Goal: Transaction & Acquisition: Purchase product/service

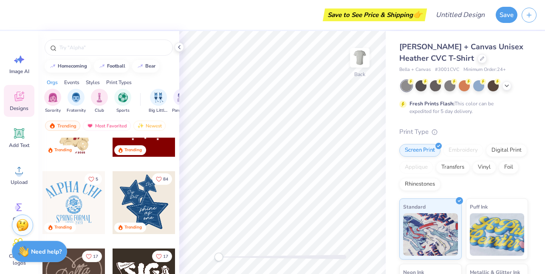
scroll to position [200, 0]
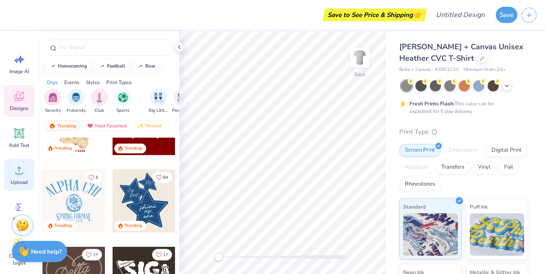
click at [18, 175] on circle at bounding box center [19, 174] width 6 height 6
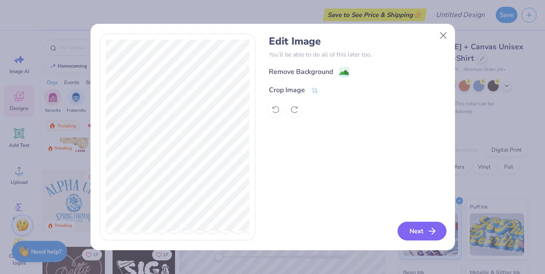
click at [421, 231] on button "Next" at bounding box center [421, 231] width 49 height 19
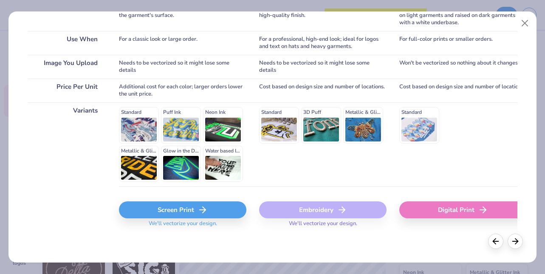
scroll to position [149, 0]
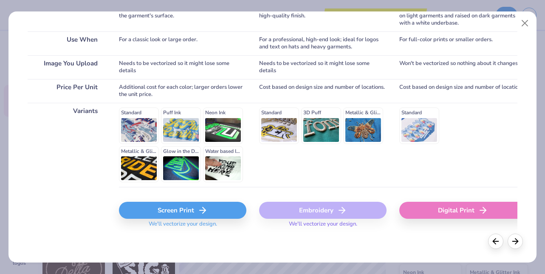
click at [205, 209] on polyline at bounding box center [203, 210] width 3 height 6
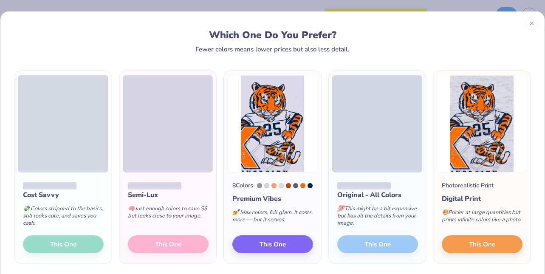
click at [80, 252] on div "Cost Savvy 💸 Colors stripped to the basics, still looks cute, and saves you cas…" at bounding box center [62, 217] width 97 height 91
click at [65, 248] on div "Cost Savvy 💸 Colors stripped to the basics, still looks cute, and saves you cas…" at bounding box center [62, 217] width 97 height 91
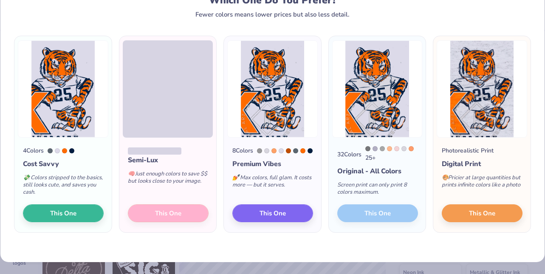
scroll to position [35, 0]
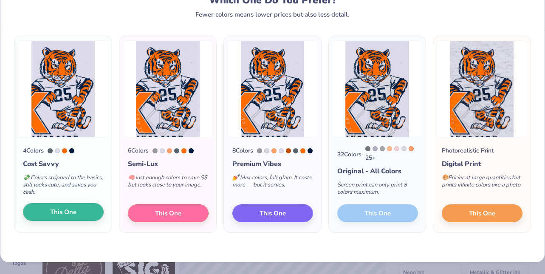
click at [65, 215] on span "This One" at bounding box center [63, 212] width 26 height 10
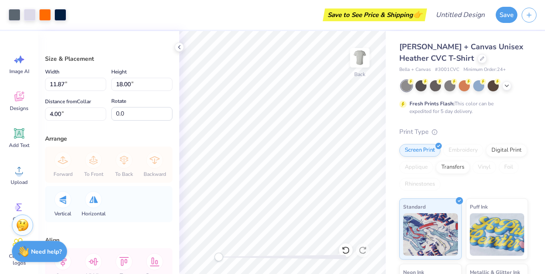
type input "3.32"
type input "5.03"
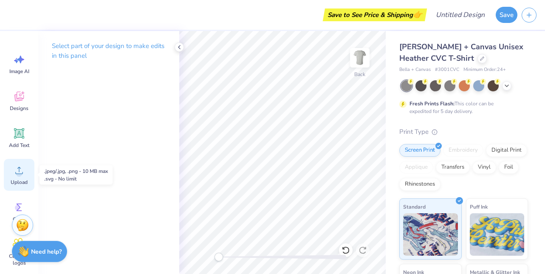
click at [18, 171] on circle at bounding box center [19, 174] width 6 height 6
click at [17, 171] on icon at bounding box center [19, 170] width 13 height 13
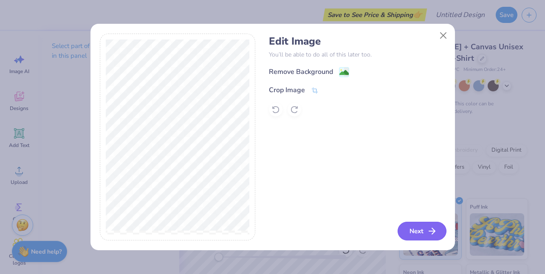
click at [424, 232] on button "Next" at bounding box center [421, 231] width 49 height 19
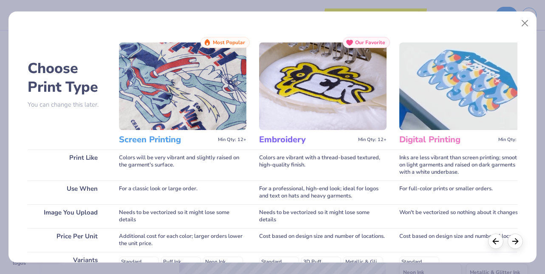
click at [211, 107] on img at bounding box center [182, 85] width 127 height 87
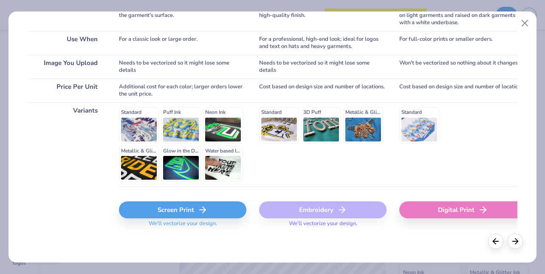
scroll to position [149, 0]
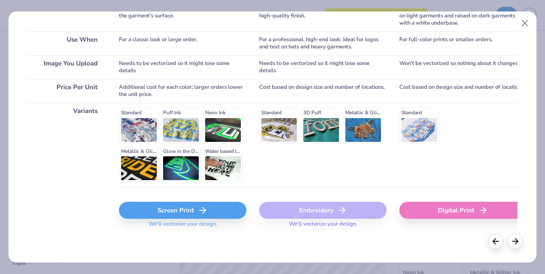
click at [172, 208] on div "Screen Print" at bounding box center [182, 210] width 127 height 17
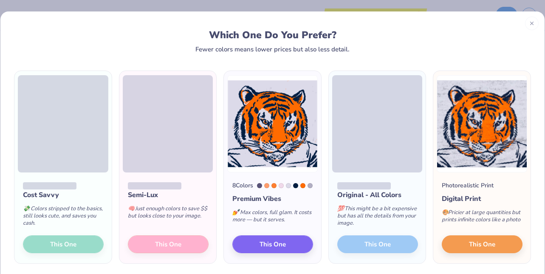
click at [59, 250] on div "Cost Savvy 💸 Colors stripped to the basics, still looks cute, and saves you cas…" at bounding box center [62, 217] width 97 height 91
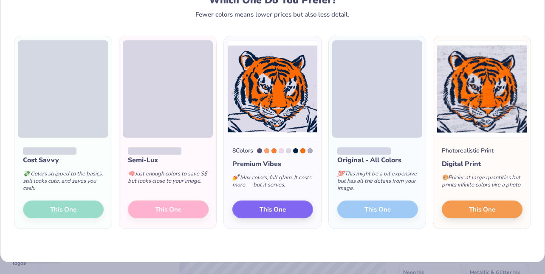
scroll to position [35, 0]
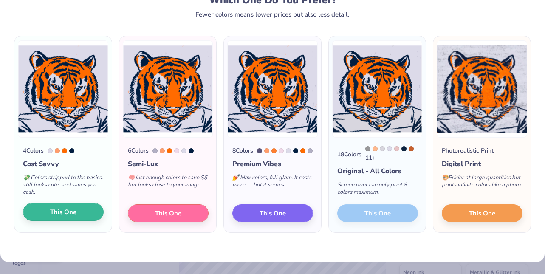
click at [59, 216] on span "This One" at bounding box center [63, 212] width 26 height 10
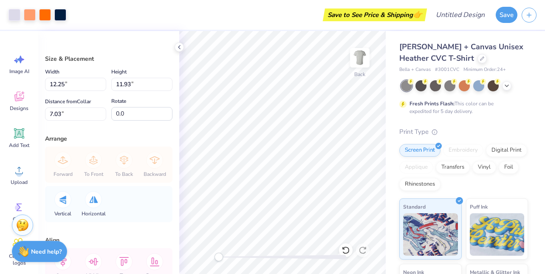
type input "4.40"
type input "4.29"
type input "7.04"
click at [104, 134] on div "Size & Placement Width 4.40 4.40 " Height 4.29 4.29 " Distance from Collar 7.04…" at bounding box center [108, 152] width 141 height 243
click at [19, 177] on div "Upload" at bounding box center [19, 175] width 31 height 32
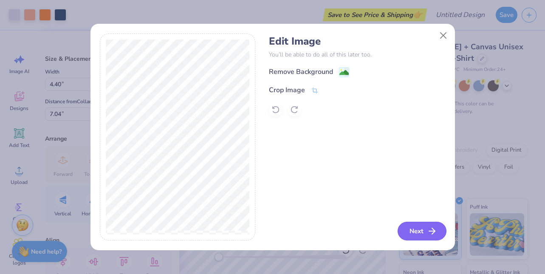
click at [408, 233] on button "Next" at bounding box center [421, 231] width 49 height 19
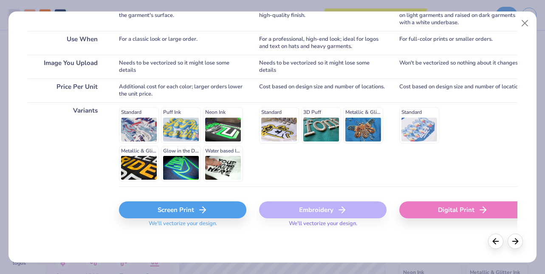
scroll to position [149, 0]
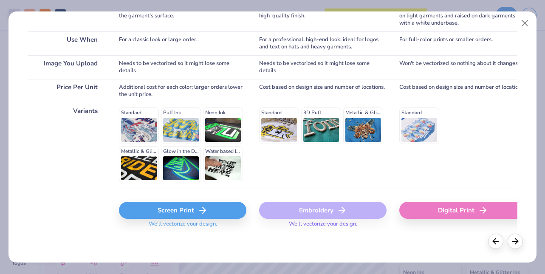
click at [160, 209] on div "Screen Print" at bounding box center [182, 210] width 127 height 17
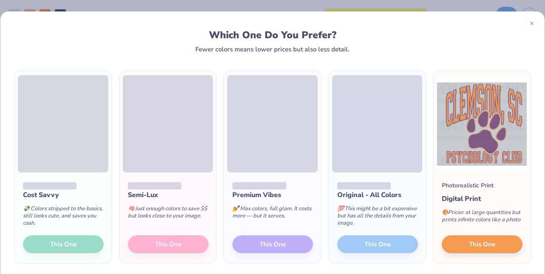
click at [76, 245] on div "Cost Savvy 💸 Colors stripped to the basics, still looks cute, and saves you cas…" at bounding box center [62, 217] width 97 height 91
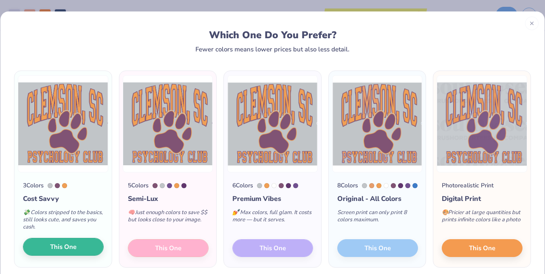
click at [64, 242] on button "This One" at bounding box center [63, 247] width 81 height 18
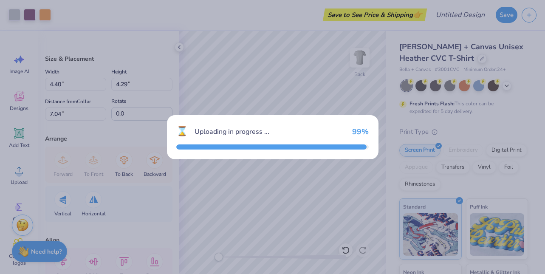
type input "12.25"
type input "11.37"
type input "7.32"
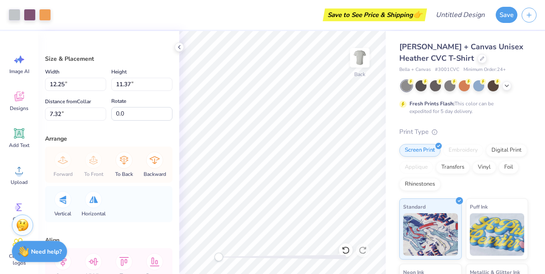
type input "5.47"
type input "5.08"
type input "4.40"
type input "4.29"
type input "3.00"
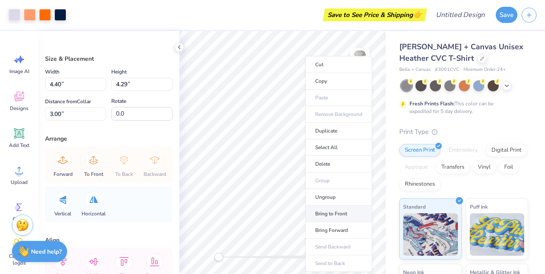
click at [329, 213] on li "Bring to Front" at bounding box center [338, 213] width 67 height 17
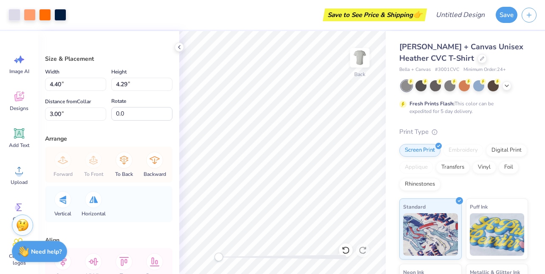
type input "5.47"
type input "5.08"
type input "2.21"
type input "9.12"
type input "8.46"
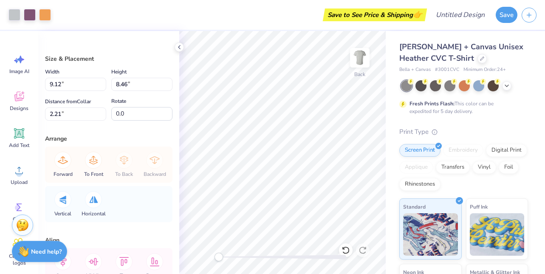
type input "4.40"
type input "4.29"
type input "2.60"
type input "9.12"
type input "8.46"
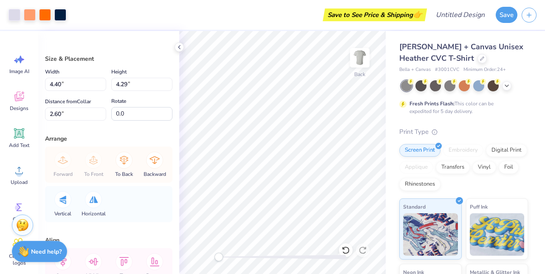
type input "2.21"
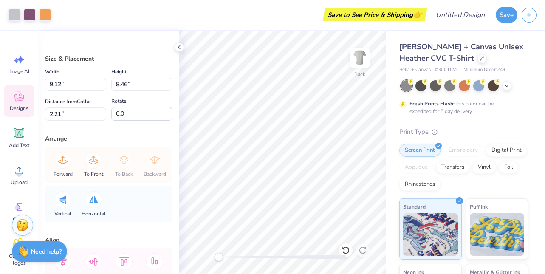
click at [19, 108] on span "Designs" at bounding box center [19, 108] width 19 height 7
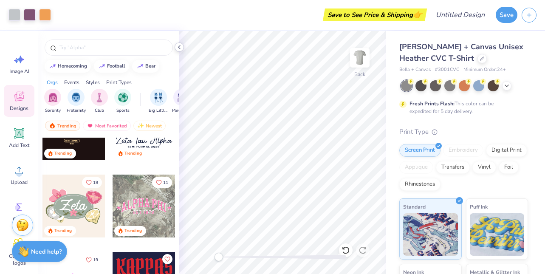
click at [180, 44] on icon at bounding box center [179, 47] width 7 height 7
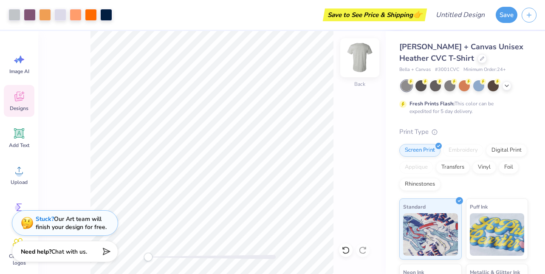
click at [356, 57] on img at bounding box center [360, 58] width 34 height 34
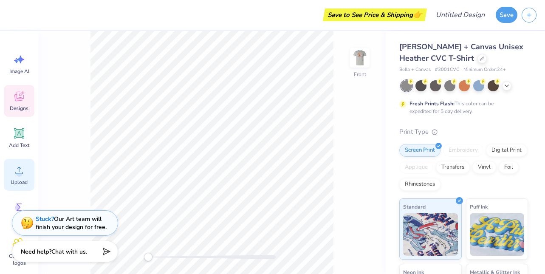
click at [16, 180] on span "Upload" at bounding box center [19, 182] width 17 height 7
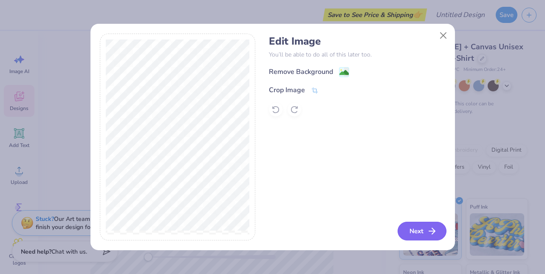
click at [412, 228] on button "Next" at bounding box center [421, 231] width 49 height 19
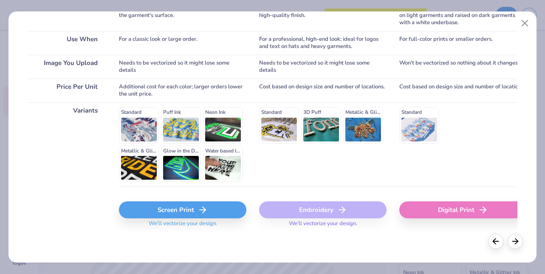
scroll to position [149, 0]
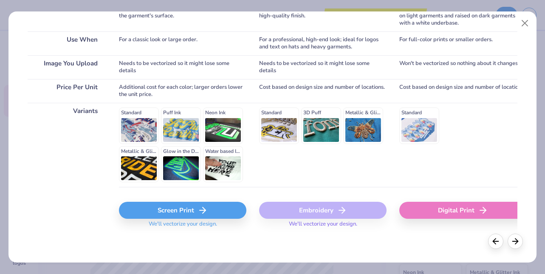
click at [160, 208] on div "Screen Print" at bounding box center [182, 210] width 127 height 17
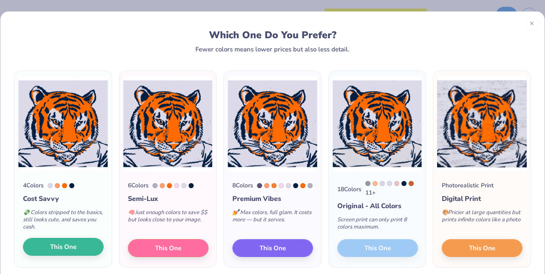
click at [67, 252] on span "This One" at bounding box center [63, 247] width 26 height 10
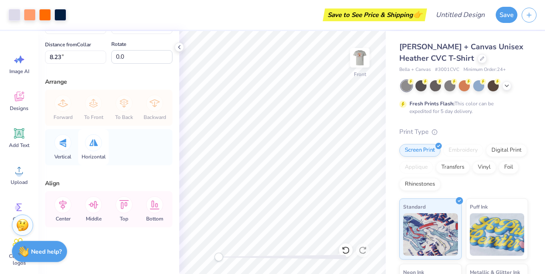
scroll to position [57, 0]
click at [21, 171] on icon at bounding box center [19, 170] width 13 height 13
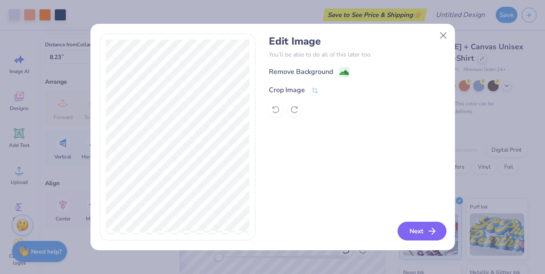
click at [410, 231] on button "Next" at bounding box center [421, 231] width 49 height 19
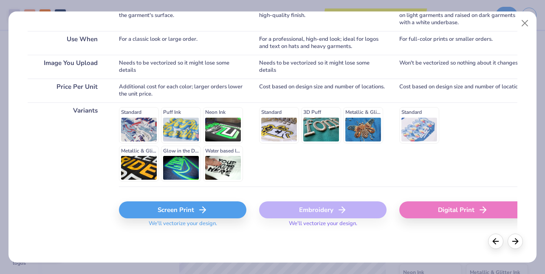
scroll to position [149, 0]
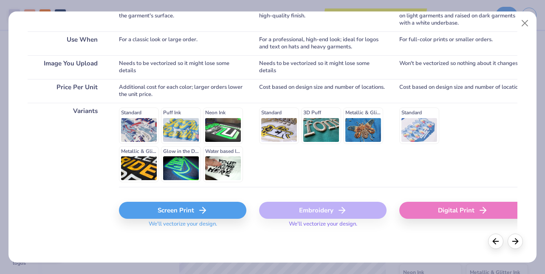
click at [184, 211] on div "Screen Print" at bounding box center [182, 210] width 127 height 17
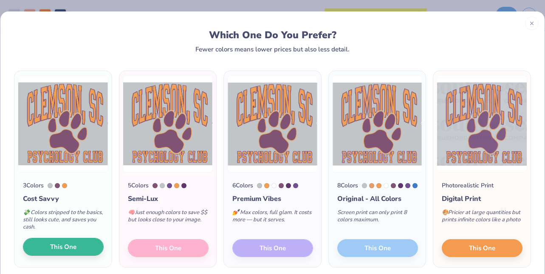
click at [76, 251] on span "This One" at bounding box center [63, 247] width 26 height 10
type input "11.00"
type input "8.50"
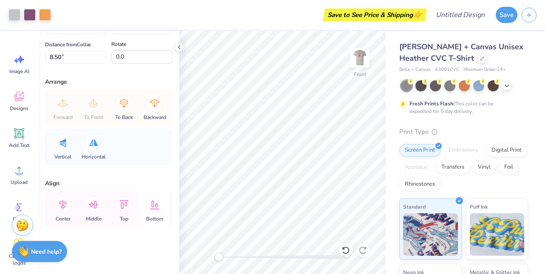
type input "11.54"
type input "8.23"
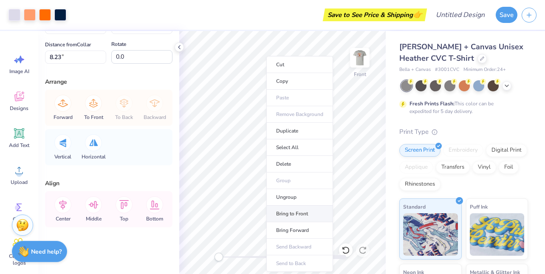
click at [282, 212] on li "Bring to Front" at bounding box center [299, 213] width 67 height 17
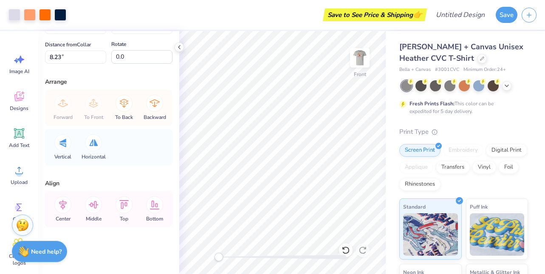
type input "4.61"
type input "4.49"
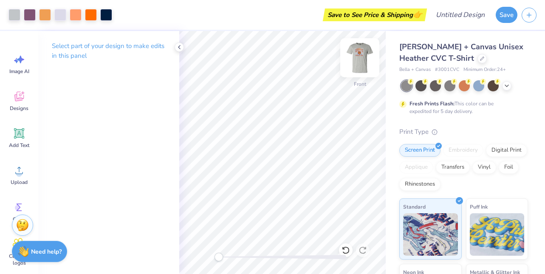
click at [363, 58] on img at bounding box center [360, 58] width 34 height 34
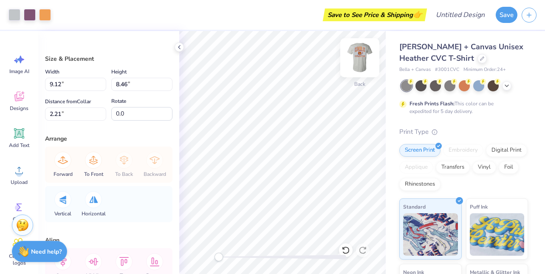
type input "4.64"
type input "4.30"
type input "6.37"
type input "4.40"
type input "4.29"
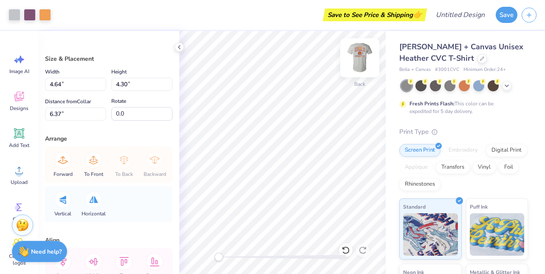
type input "5.11"
type input "1.44"
type input "1.40"
type input "5.37"
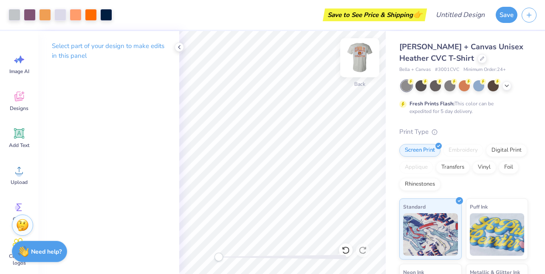
click at [361, 51] on img at bounding box center [360, 58] width 34 height 34
click at [507, 14] on button "Save" at bounding box center [506, 14] width 22 height 16
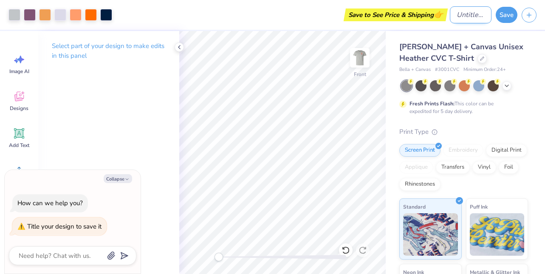
type textarea "x"
click at [465, 17] on input "Design Title" at bounding box center [471, 14] width 42 height 17
type input "O"
type textarea "x"
type input "Os"
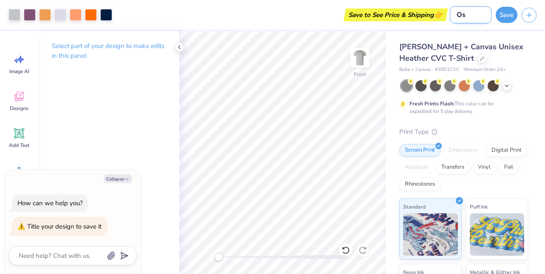
type textarea "x"
type input "Osy"
type textarea "x"
type input "Osyc"
type textarea "x"
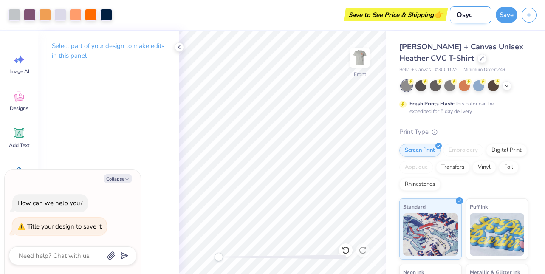
type input "Osych"
type textarea "x"
type input "Osyc"
type textarea "x"
type input "Osy"
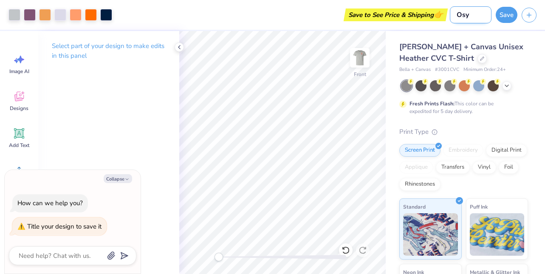
type textarea "x"
type input "Os"
type textarea "x"
type input "O"
type textarea "x"
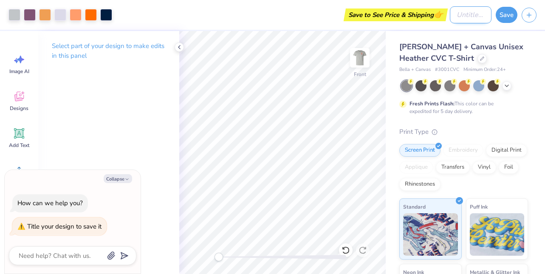
type textarea "x"
type input "P"
type textarea "x"
type input "Ps"
type textarea "x"
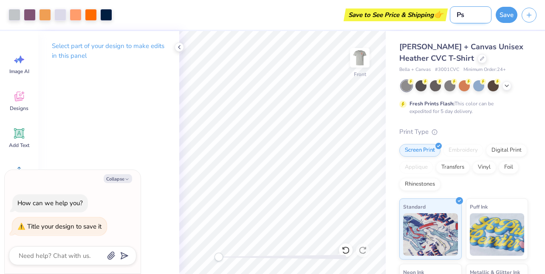
type input "Psy"
type textarea "x"
type input "Psyc"
type textarea "x"
type input "Psych"
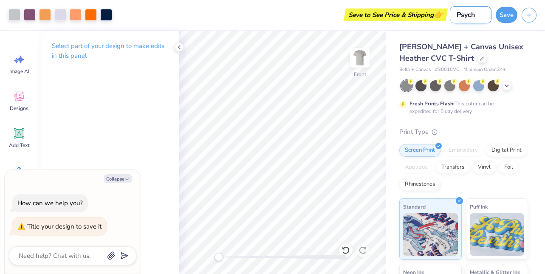
type textarea "x"
type input "Psych"
type textarea "x"
type input "Psych C"
type textarea "x"
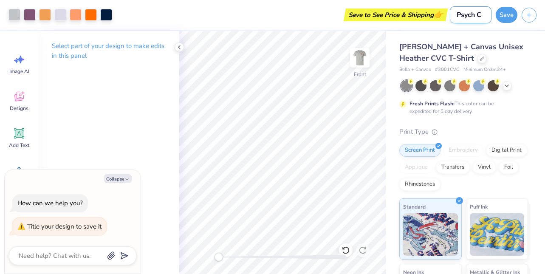
type input "Psych Cl"
type textarea "x"
type input "Psych Clu"
type textarea "x"
type input "Psych Club"
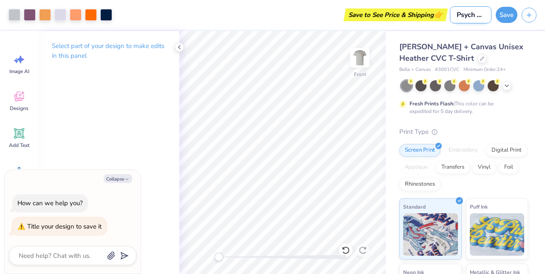
type textarea "x"
type input "Psych Club"
type textarea "x"
type input "Psych Club S"
type textarea "x"
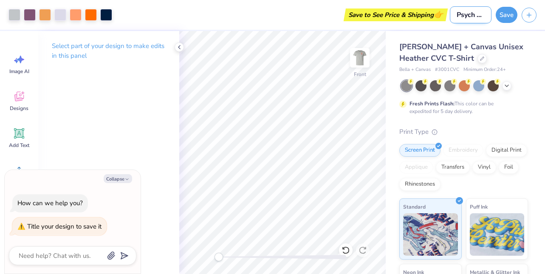
type input "Psych Club Sh"
type textarea "x"
type input "Psych Club Shi"
type textarea "x"
type input "Psych Club Shir"
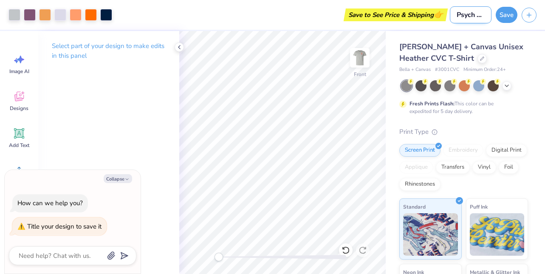
type textarea "x"
type input "Psych Club Shirt"
type textarea "x"
type input "Psych Club Shirt"
click at [506, 19] on button "Save" at bounding box center [506, 14] width 22 height 16
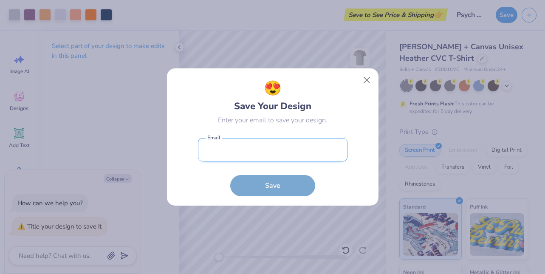
click at [272, 157] on input "email" at bounding box center [272, 149] width 149 height 23
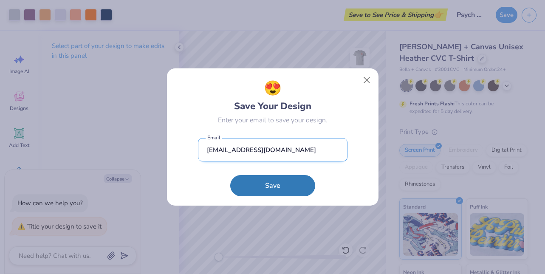
type input "[EMAIL_ADDRESS][DOMAIN_NAME]"
click at [272, 185] on button "Save" at bounding box center [272, 185] width 85 height 21
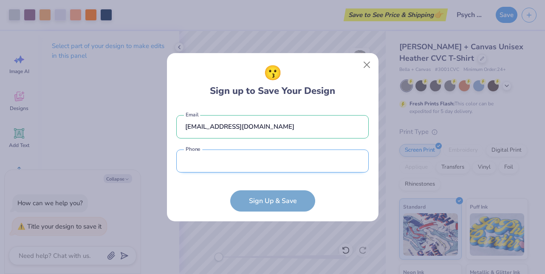
click at [269, 167] on input "tel" at bounding box center [272, 160] width 192 height 23
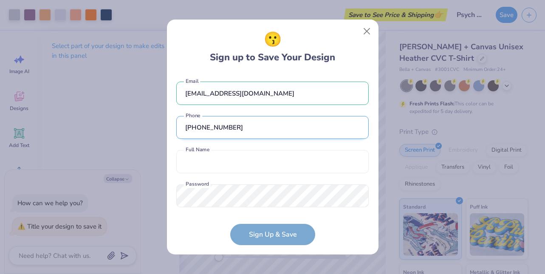
scroll to position [12, 0]
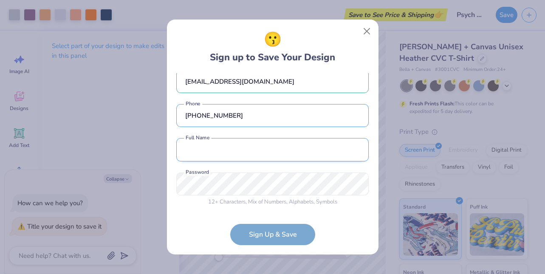
type input "[PHONE_NUMBER]"
click at [250, 155] on input "text" at bounding box center [272, 149] width 192 height 23
type input "[PERSON_NAME]"
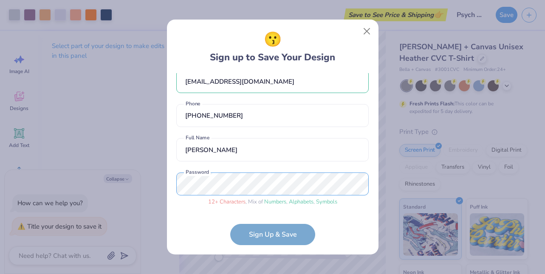
type textarea "x"
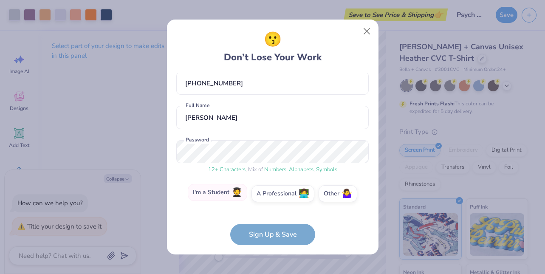
click at [227, 197] on label "I'm a Student 🧑‍🎓" at bounding box center [217, 192] width 59 height 17
click at [270, 237] on input "I'm a Student 🧑‍🎓" at bounding box center [273, 240] width 6 height 6
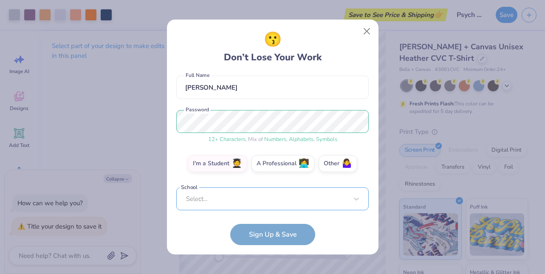
click at [227, 197] on div "Select..." at bounding box center [272, 198] width 192 height 23
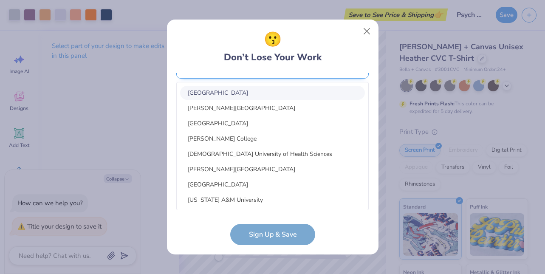
scroll to position [0, 0]
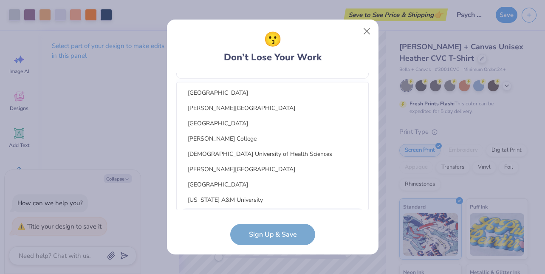
click at [199, 208] on div "[US_STATE][GEOGRAPHIC_DATA]" at bounding box center [272, 215] width 185 height 14
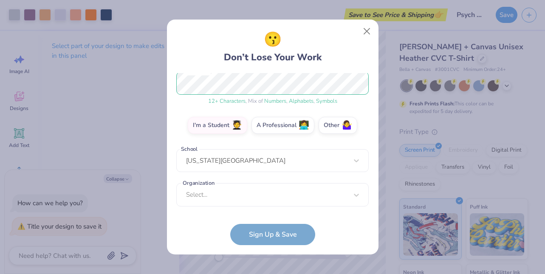
scroll to position [112, 0]
click at [216, 164] on div "[US_STATE][GEOGRAPHIC_DATA]" at bounding box center [272, 160] width 192 height 23
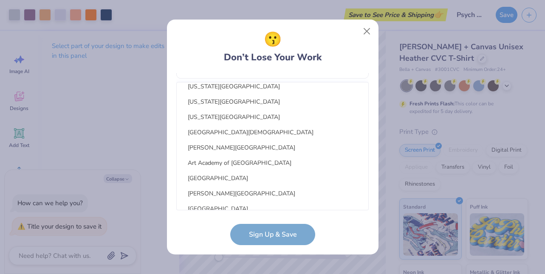
scroll to position [1024, 0]
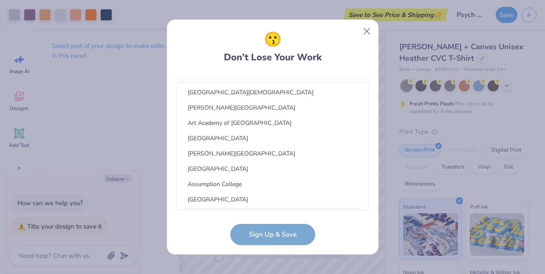
click at [203, 224] on form "[EMAIL_ADDRESS][DOMAIN_NAME] Email [PHONE_NUMBER] Phone [PERSON_NAME] Full Name…" at bounding box center [272, 159] width 192 height 172
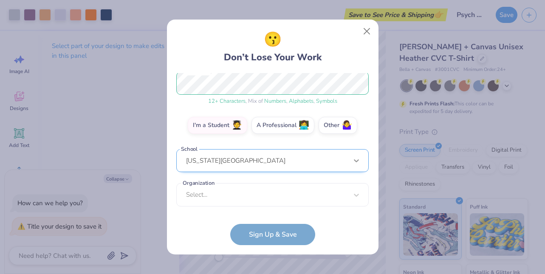
click at [355, 161] on div "[US_STATE][GEOGRAPHIC_DATA]" at bounding box center [272, 160] width 192 height 23
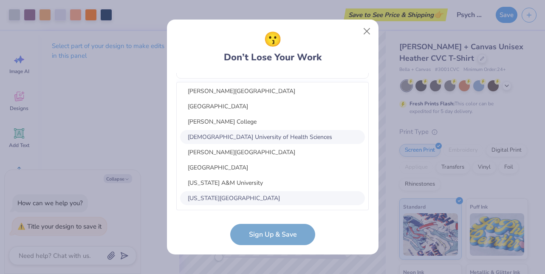
scroll to position [0, 0]
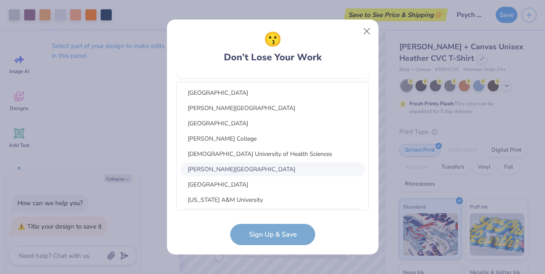
click at [345, 246] on div "😗 Don’t Lose Your Work [EMAIL_ADDRESS][DOMAIN_NAME] Email [PHONE_NUMBER] Phone …" at bounding box center [272, 137] width 211 height 235
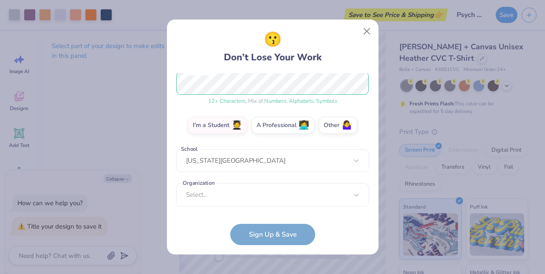
click at [269, 228] on form "[EMAIL_ADDRESS][DOMAIN_NAME] Email [PHONE_NUMBER] Phone [PERSON_NAME] Full Name…" at bounding box center [272, 159] width 192 height 172
click at [250, 199] on div "option focused, 3 of 15. 15 results available. Use Up and Down to choose option…" at bounding box center [272, 260] width 192 height 155
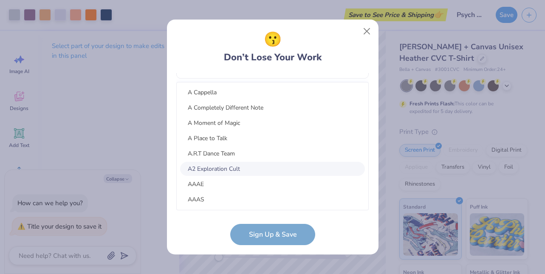
scroll to position [240, 0]
click at [201, 232] on form "[EMAIL_ADDRESS][DOMAIN_NAME] Email [PHONE_NUMBER] Phone [PERSON_NAME] Full Name…" at bounding box center [272, 159] width 192 height 172
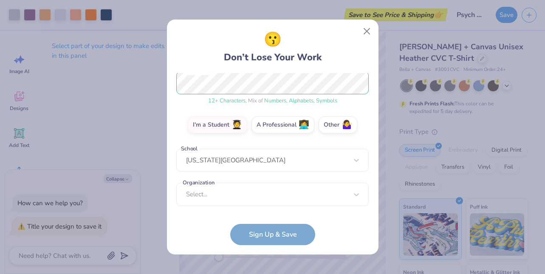
scroll to position [112, 0]
click at [326, 128] on label "Other 🤷‍♀️" at bounding box center [337, 123] width 39 height 17
click at [275, 237] on input "Other 🤷‍♀️" at bounding box center [273, 240] width 6 height 6
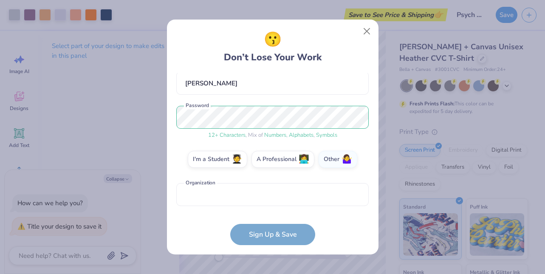
click at [258, 241] on form "[EMAIL_ADDRESS][DOMAIN_NAME] Email [PHONE_NUMBER] Phone [PERSON_NAME] Full Name…" at bounding box center [272, 159] width 192 height 172
click at [259, 232] on form "[EMAIL_ADDRESS][DOMAIN_NAME] Email [PHONE_NUMBER] Phone [PERSON_NAME] Full Name…" at bounding box center [272, 159] width 192 height 172
click at [250, 200] on input "text" at bounding box center [272, 194] width 192 height 23
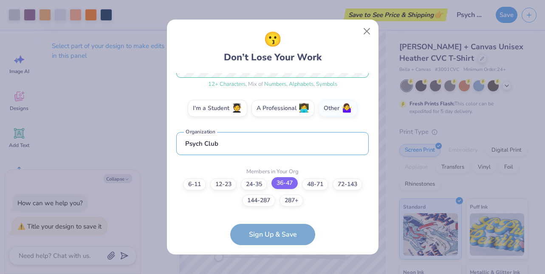
type input "Psych Club"
click at [280, 184] on label "36-47" at bounding box center [284, 183] width 26 height 12
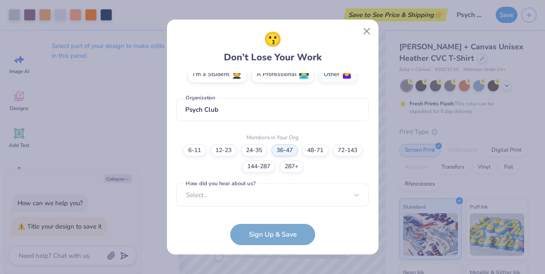
click at [268, 234] on form "[EMAIL_ADDRESS][DOMAIN_NAME] Email [PHONE_NUMBER] Phone [PERSON_NAME] Full Name…" at bounding box center [272, 159] width 192 height 172
click at [256, 205] on div "Select..." at bounding box center [272, 194] width 192 height 23
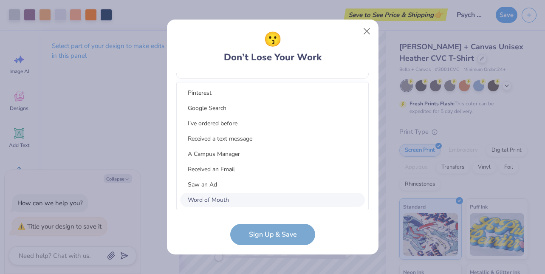
click at [252, 197] on div "Word of Mouth" at bounding box center [272, 200] width 185 height 14
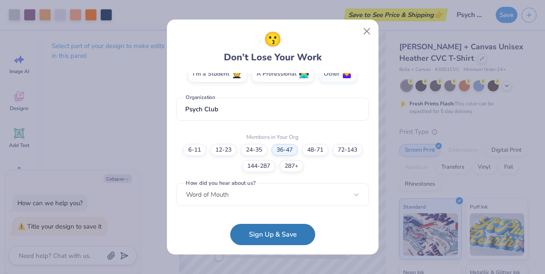
scroll to position [163, 0]
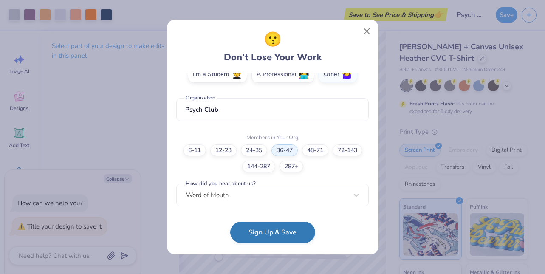
click at [252, 242] on button "Sign Up & Save" at bounding box center [272, 232] width 85 height 21
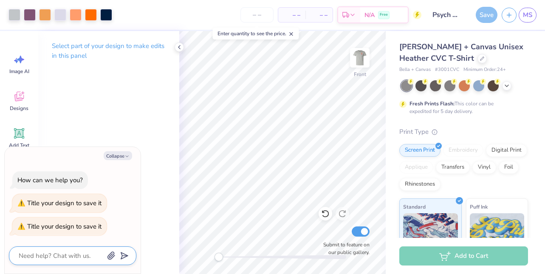
scroll to position [0, 0]
click at [408, 85] on div at bounding box center [406, 85] width 11 height 11
click at [423, 148] on div "Screen Print" at bounding box center [419, 149] width 41 height 13
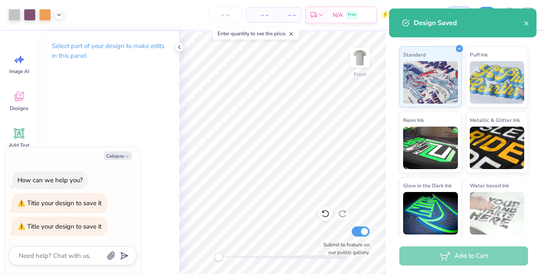
click at [462, 254] on div "Add to Cart" at bounding box center [463, 255] width 129 height 19
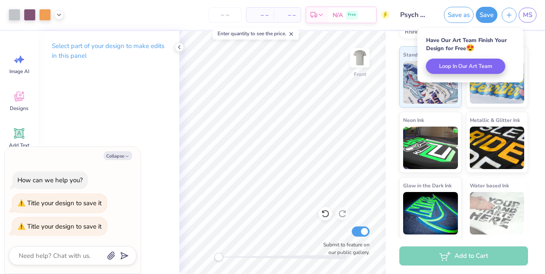
type textarea "x"
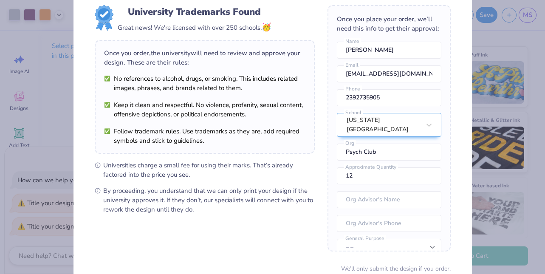
scroll to position [28, 0]
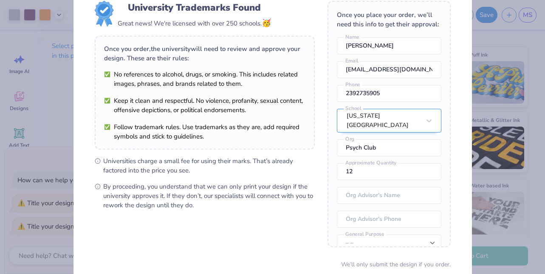
click at [377, 114] on div "[US_STATE][GEOGRAPHIC_DATA]" at bounding box center [389, 121] width 104 height 24
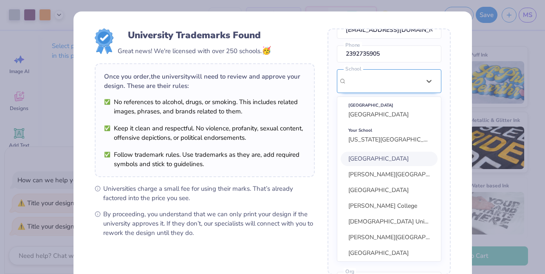
scroll to position [68, 0]
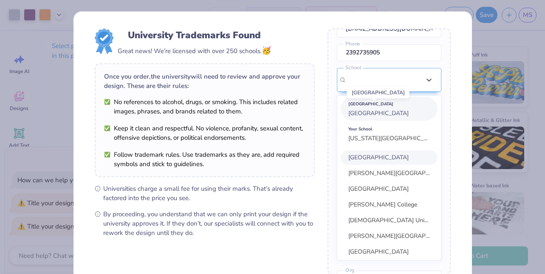
click at [374, 109] on span "[GEOGRAPHIC_DATA]" at bounding box center [378, 113] width 60 height 8
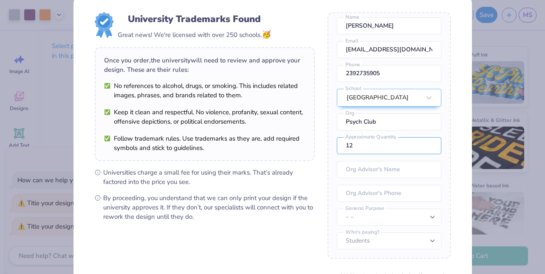
drag, startPoint x: 370, startPoint y: 147, endPoint x: 333, endPoint y: 146, distance: 36.9
click at [332, 146] on div "Once you place your order, we’ll need this info to get their approval: [PERSON_…" at bounding box center [388, 135] width 123 height 246
type input "5"
type input "30"
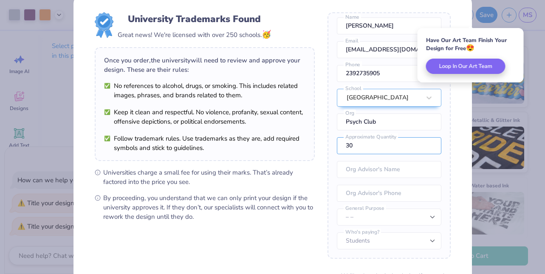
scroll to position [0, 0]
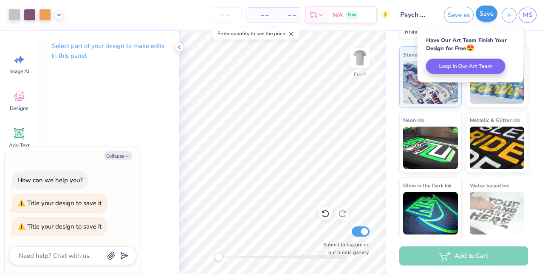
click at [484, 15] on button "Save" at bounding box center [486, 14] width 22 height 16
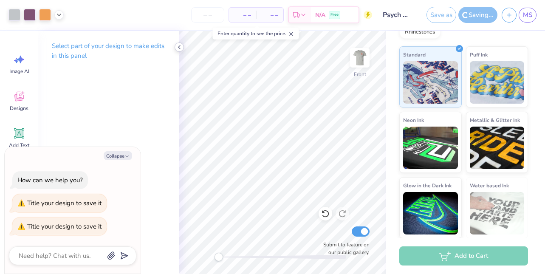
click at [180, 48] on icon at bounding box center [179, 47] width 7 height 7
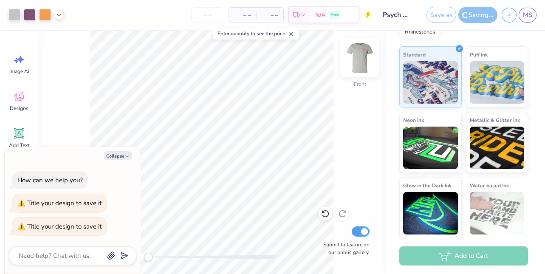
click at [362, 59] on img at bounding box center [360, 58] width 34 height 34
click at [489, 13] on div "Saving..." at bounding box center [477, 15] width 39 height 16
click at [302, 14] on icon at bounding box center [303, 16] width 7 height 7
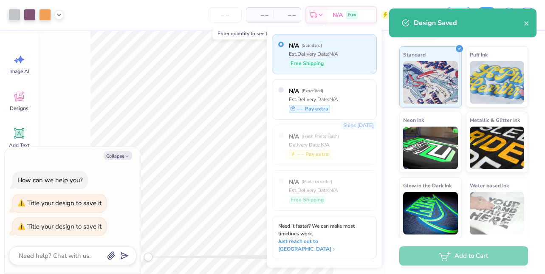
click at [188, 28] on div "– – Per Item – – Total Est. Delivery N/A Free" at bounding box center [228, 15] width 321 height 30
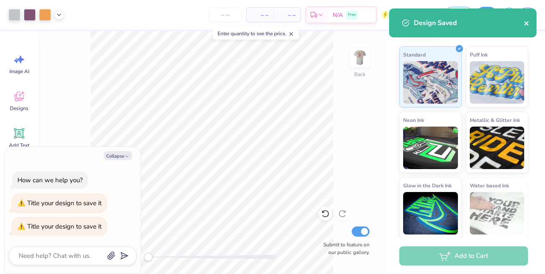
click at [526, 23] on icon "close" at bounding box center [526, 23] width 4 height 4
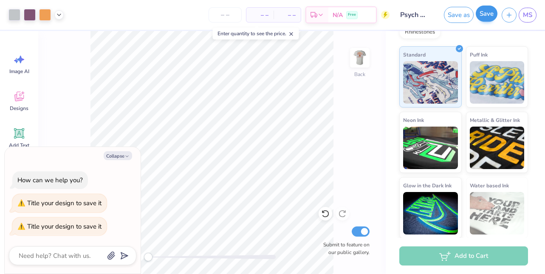
click at [489, 16] on button "Save" at bounding box center [486, 14] width 22 height 16
click at [445, 17] on div "Save as" at bounding box center [441, 15] width 30 height 16
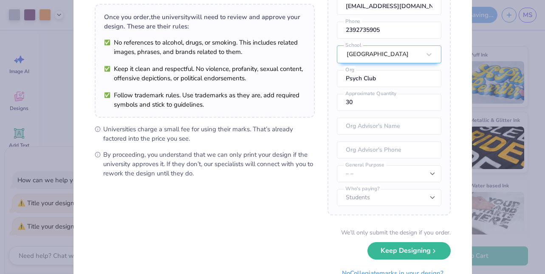
scroll to position [70, 0]
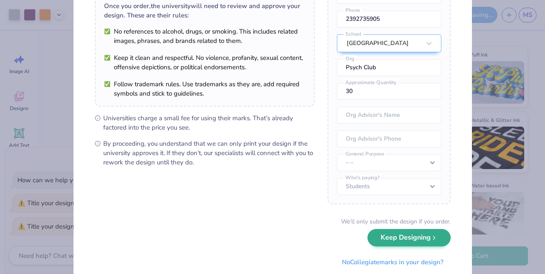
click at [382, 241] on button "Keep Designing" at bounding box center [408, 237] width 83 height 17
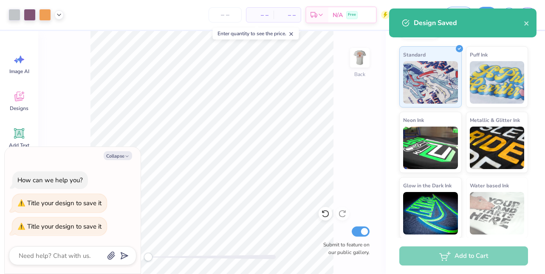
click at [529, 25] on div "Design Saved" at bounding box center [462, 22] width 147 height 29
click at [525, 23] on icon "close" at bounding box center [526, 23] width 6 height 7
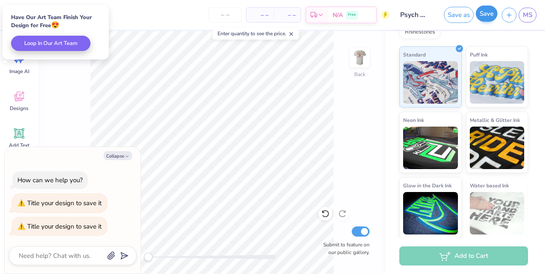
click at [483, 16] on button "Save" at bounding box center [486, 14] width 22 height 16
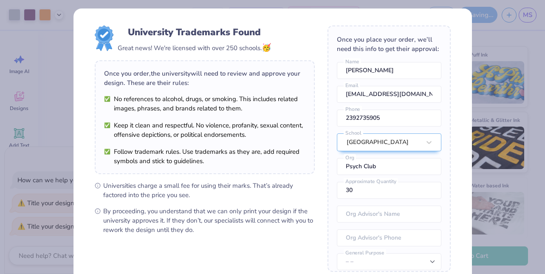
scroll to position [1, 0]
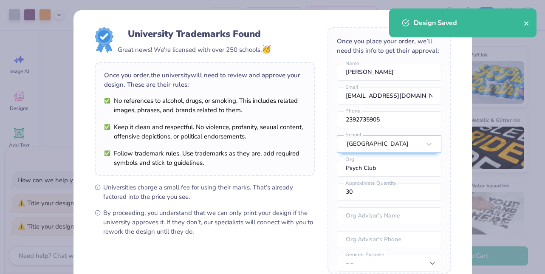
type textarea "x"
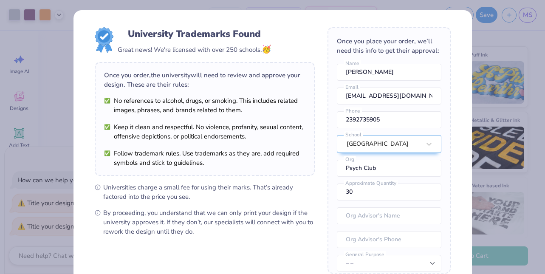
click at [526, 22] on div "Design Saved" at bounding box center [462, 26] width 151 height 39
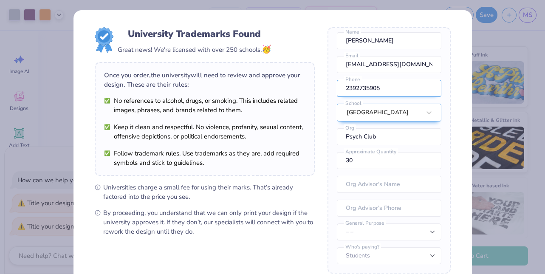
scroll to position [31, 0]
click at [475, 164] on div "University Trademarks Found Great news! We're licensed with over 250 schools. 🥳…" at bounding box center [272, 137] width 545 height 274
click at [499, 152] on div "University Trademarks Found Great news! We're licensed with over 250 schools. 🥳…" at bounding box center [272, 137] width 545 height 274
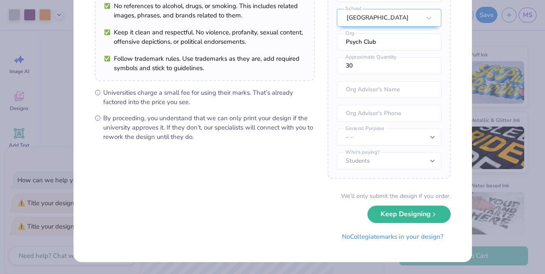
scroll to position [96, 0]
click at [377, 71] on input "30" at bounding box center [389, 66] width 104 height 17
click at [377, 90] on input "text" at bounding box center [389, 90] width 104 height 17
click at [374, 122] on input "tel" at bounding box center [389, 113] width 104 height 17
click at [513, 164] on div "University Trademarks Found Great news! We're licensed with over 250 schools. 🥳…" at bounding box center [272, 137] width 545 height 274
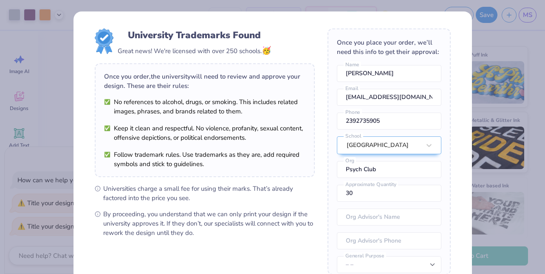
scroll to position [0, 0]
click at [513, 73] on div "University Trademarks Found Great news! We're licensed with over 250 schools. 🥳…" at bounding box center [272, 137] width 545 height 274
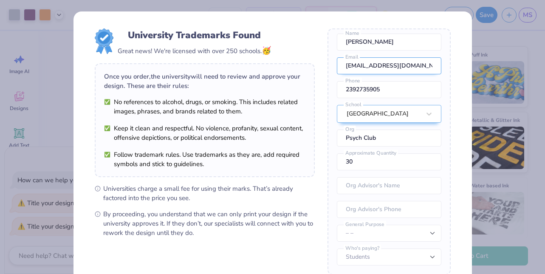
scroll to position [31, 0]
